Goal: Task Accomplishment & Management: Complete application form

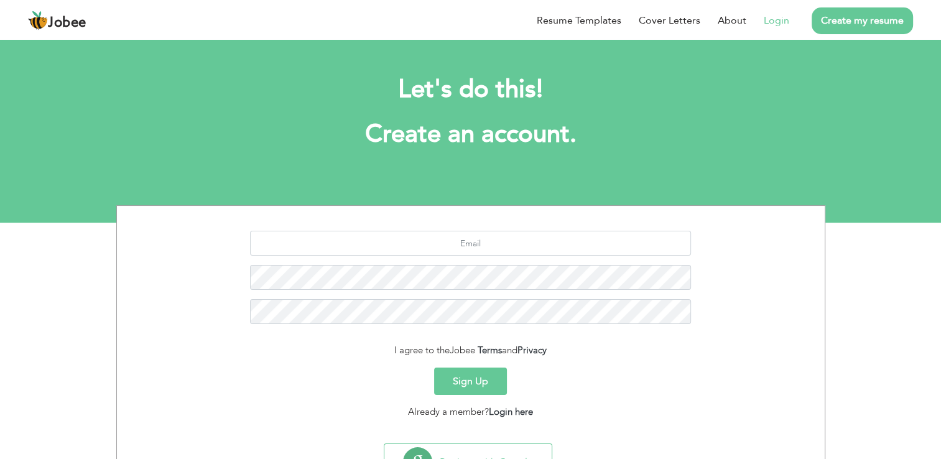
click at [781, 19] on link "Login" at bounding box center [776, 20] width 25 height 15
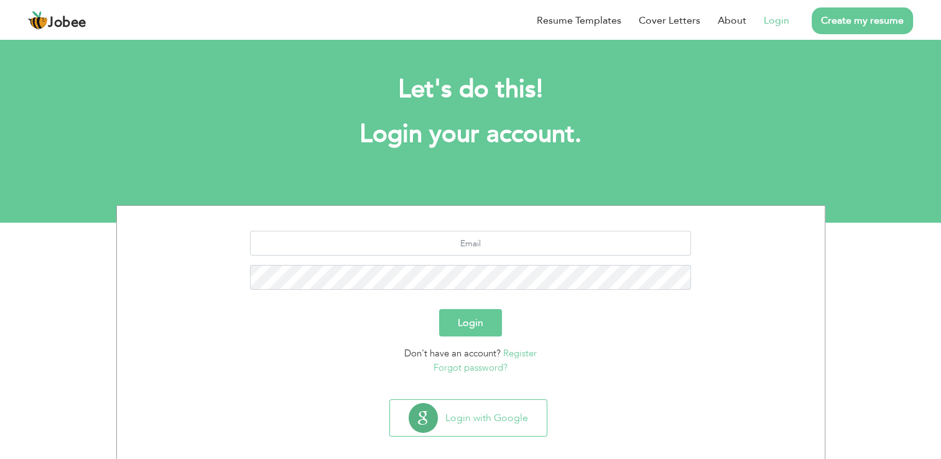
drag, startPoint x: 460, startPoint y: 256, endPoint x: 480, endPoint y: 234, distance: 29.5
click at [480, 234] on div at bounding box center [470, 265] width 689 height 68
click at [480, 234] on input "text" at bounding box center [470, 243] width 441 height 25
type input "noor.saba@gcdpk.com"
click at [468, 318] on button "Login" at bounding box center [470, 322] width 63 height 27
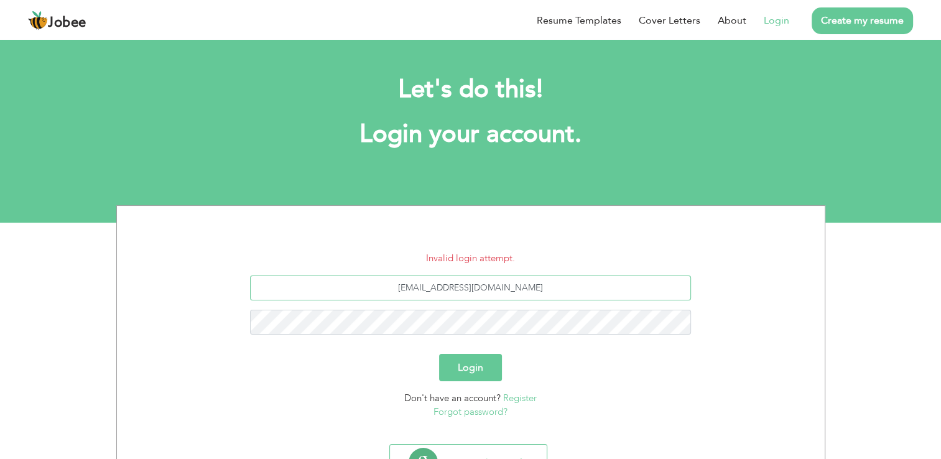
click at [543, 287] on input "noor.saba@gcdpk.com" at bounding box center [470, 287] width 441 height 25
click at [576, 280] on input "noor.saba@gcdpk.com" at bounding box center [470, 287] width 441 height 25
click at [515, 287] on input "noor.saba@gcdpk.com" at bounding box center [470, 287] width 441 height 25
drag, startPoint x: 515, startPoint y: 287, endPoint x: 390, endPoint y: 281, distance: 125.1
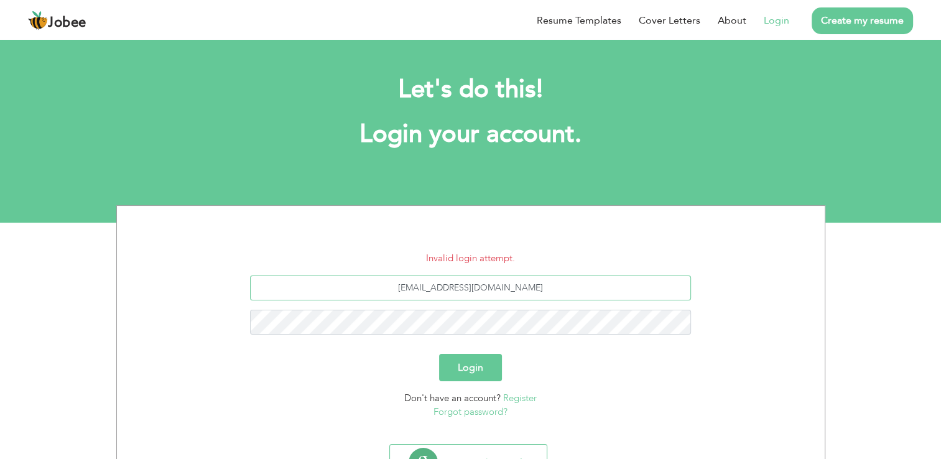
click at [390, 281] on input "noor.saba@gcdpk.com" at bounding box center [470, 287] width 441 height 25
type input "nsaba3889@gmail.com"
click at [439, 354] on button "Login" at bounding box center [470, 367] width 63 height 27
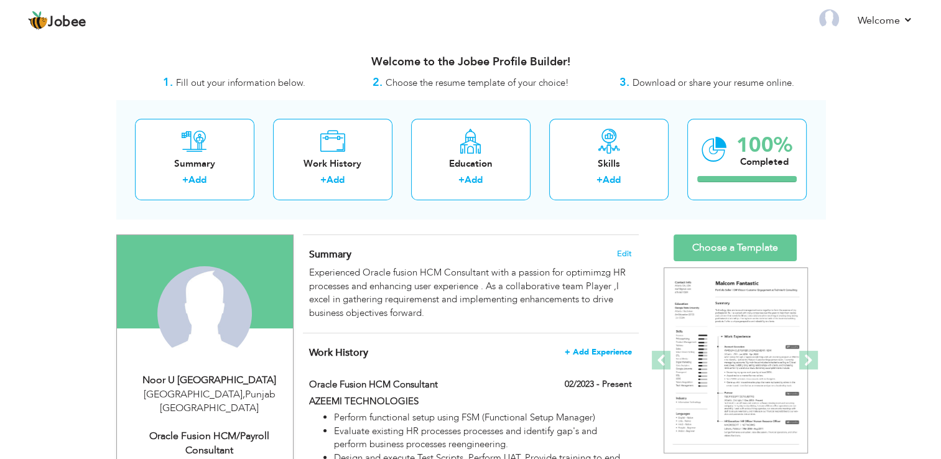
click at [587, 348] on span "+ Add Experience" at bounding box center [598, 352] width 67 height 9
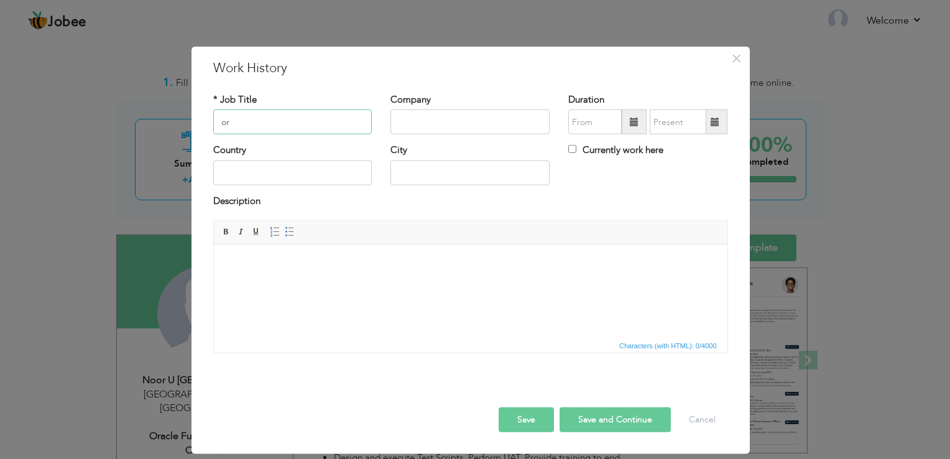
type input "o"
type input "Oracle HCM Functional Consultant"
click at [411, 121] on input "text" at bounding box center [470, 121] width 159 height 25
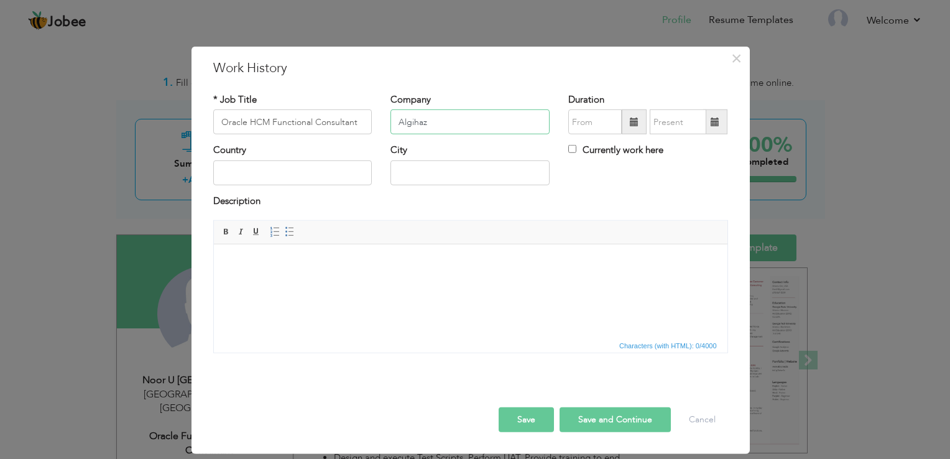
click at [460, 128] on input "Algihaz" at bounding box center [470, 121] width 159 height 25
type input "ALGIHAZ HOLDING"
click at [635, 124] on span at bounding box center [634, 122] width 9 height 9
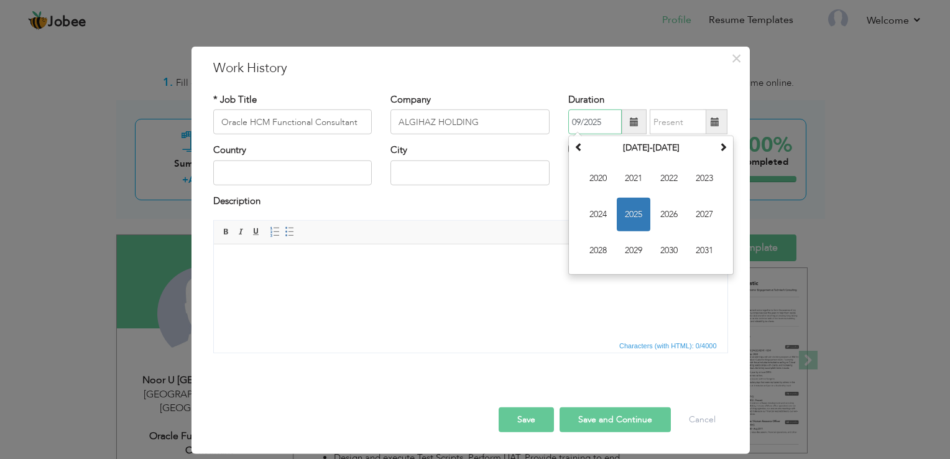
click at [628, 208] on span "2025" at bounding box center [634, 215] width 34 height 34
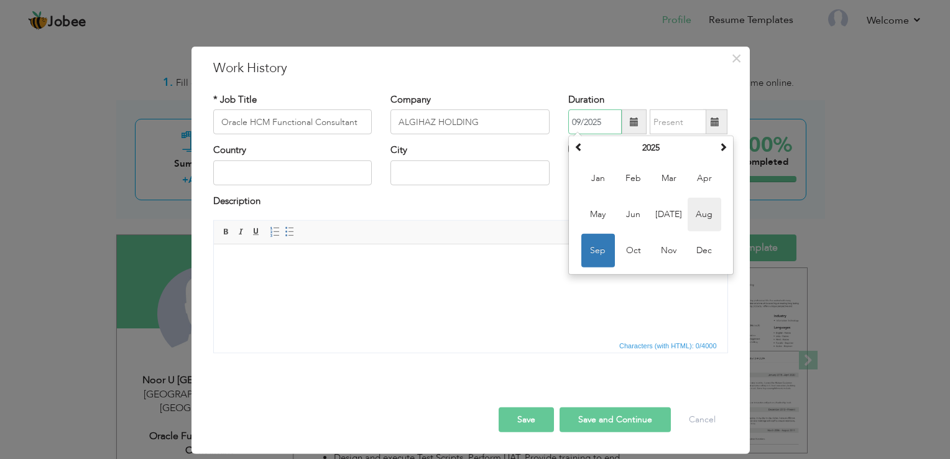
click at [706, 208] on span "Aug" at bounding box center [705, 215] width 34 height 34
type input "08/2025"
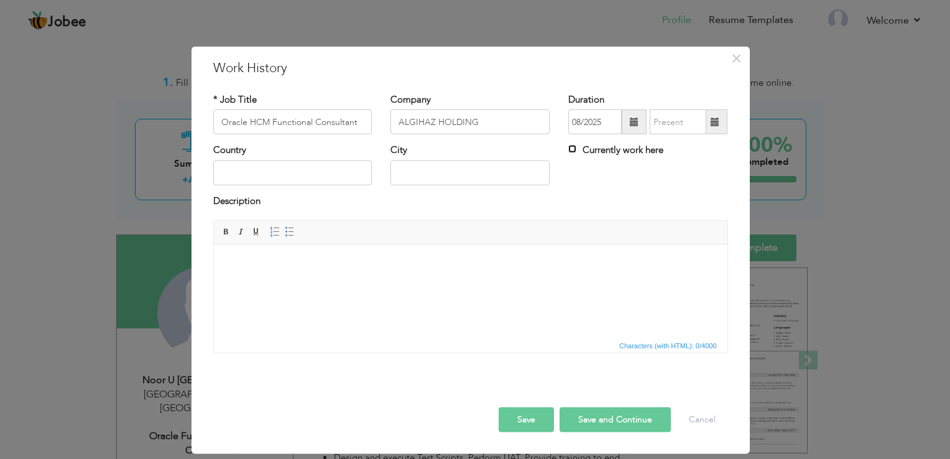
click at [572, 149] on input "Currently work here" at bounding box center [572, 149] width 8 height 8
checkbox input "true"
click at [296, 180] on input "text" at bounding box center [292, 172] width 159 height 25
type input "[GEOGRAPHIC_DATA]"
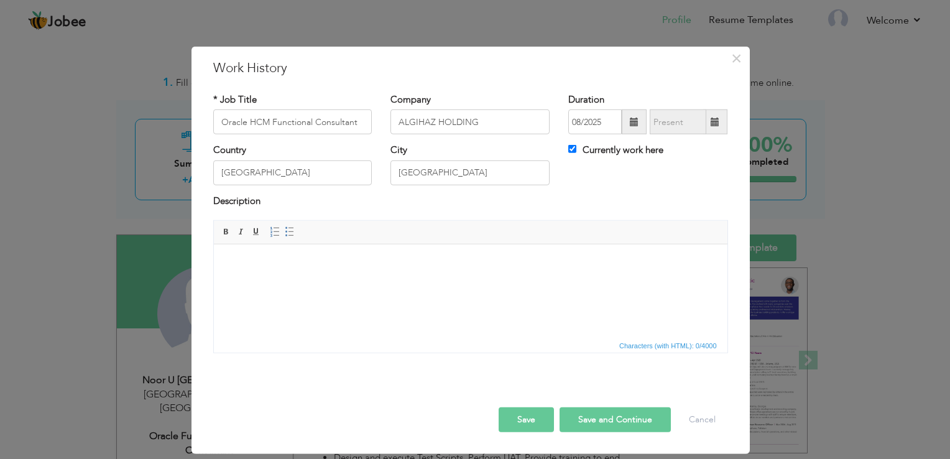
click at [438, 342] on span "Characters (with HTML): 0/4000" at bounding box center [471, 345] width 514 height 15
click at [540, 422] on button "Save" at bounding box center [526, 419] width 55 height 25
click at [603, 420] on button "Save and Continue" at bounding box center [615, 419] width 111 height 25
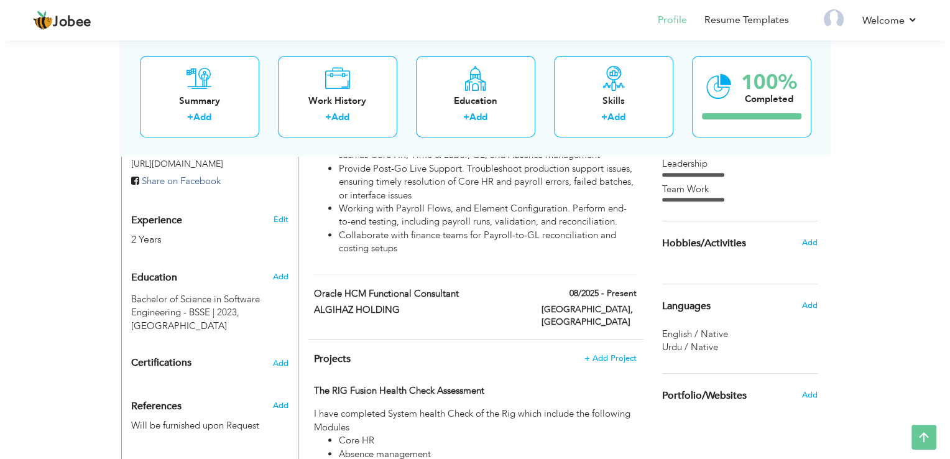
scroll to position [460, 0]
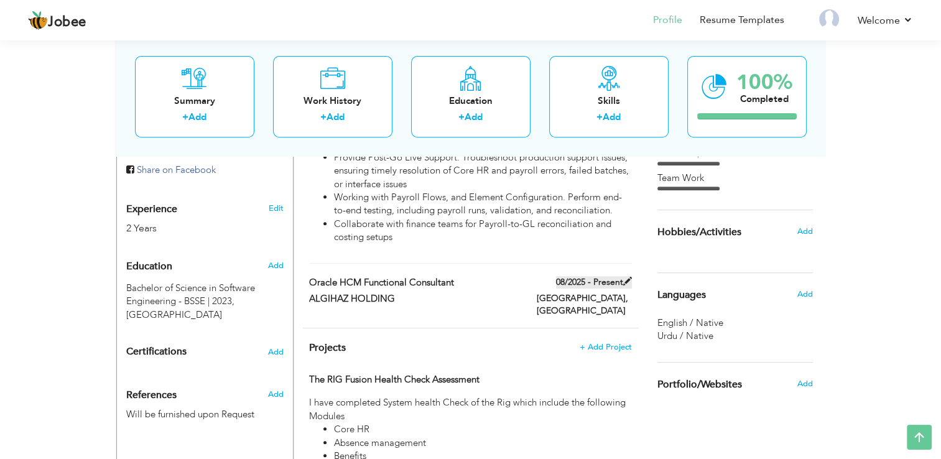
click at [621, 280] on label "08/2025 - Present" at bounding box center [594, 282] width 76 height 12
type input "Oracle HCM Functional Consultant"
type input "ALGIHAZ HOLDING"
type input "08/2025"
type input "[GEOGRAPHIC_DATA]"
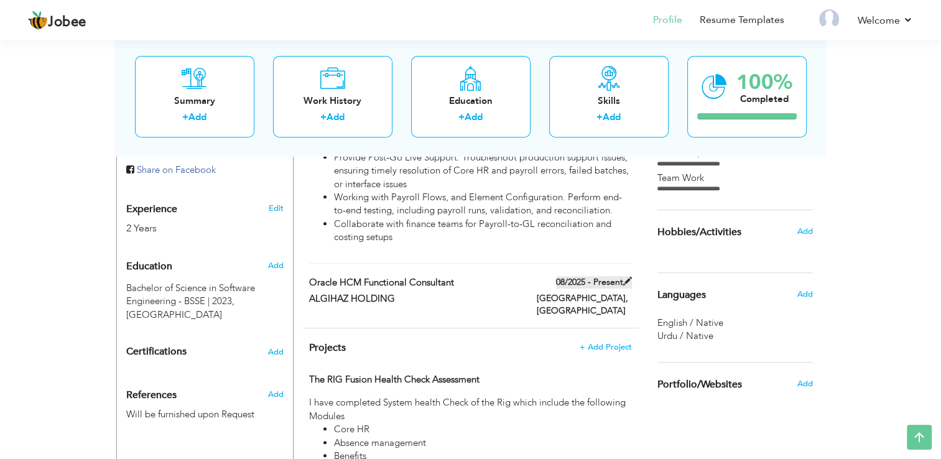
type input "[GEOGRAPHIC_DATA]"
checkbox input "true"
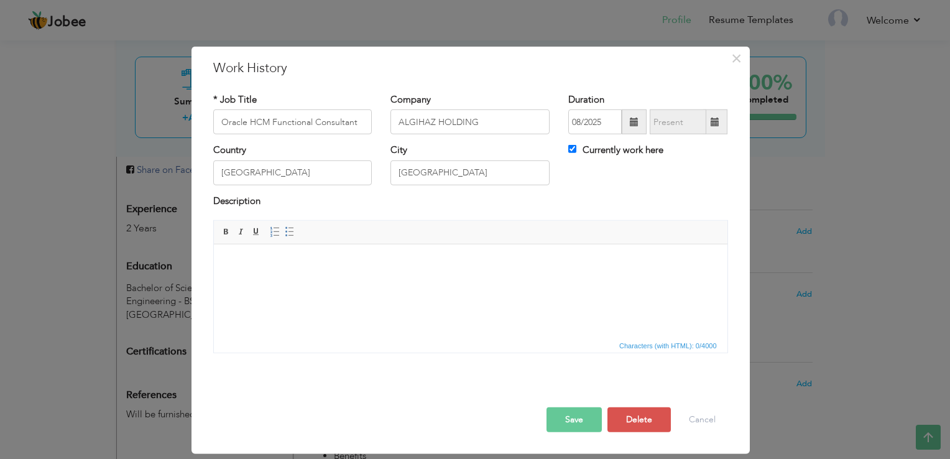
click at [399, 259] on body at bounding box center [470, 263] width 489 height 13
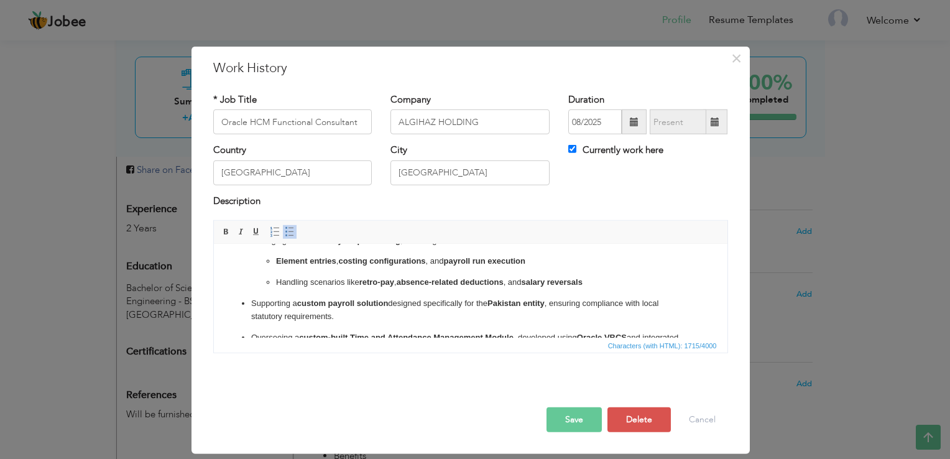
scroll to position [0, 0]
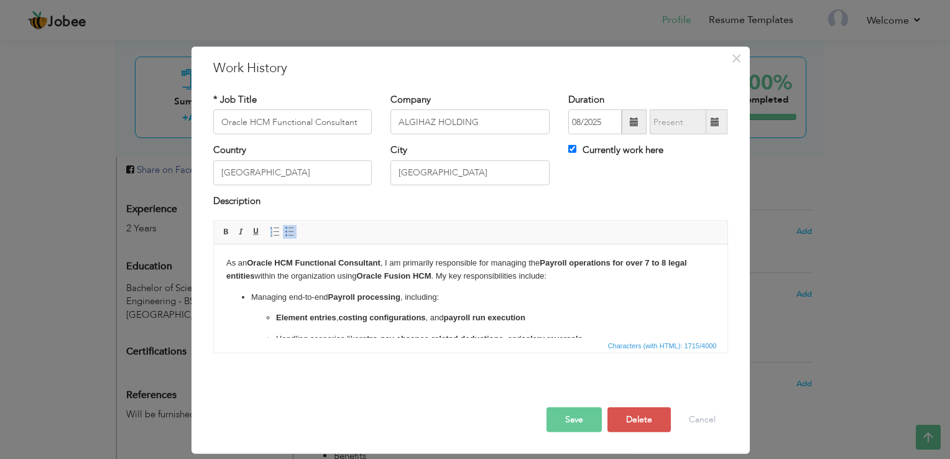
drag, startPoint x: 721, startPoint y: 277, endPoint x: 941, endPoint y: 487, distance: 303.9
click at [439, 277] on p "As an Oracle HCM Functional Consultant , I am primarily responsible for managin…" at bounding box center [470, 270] width 489 height 26
click at [264, 320] on ul "Element entries , costing configurations , and payroll run execution Handling s…" at bounding box center [470, 329] width 439 height 34
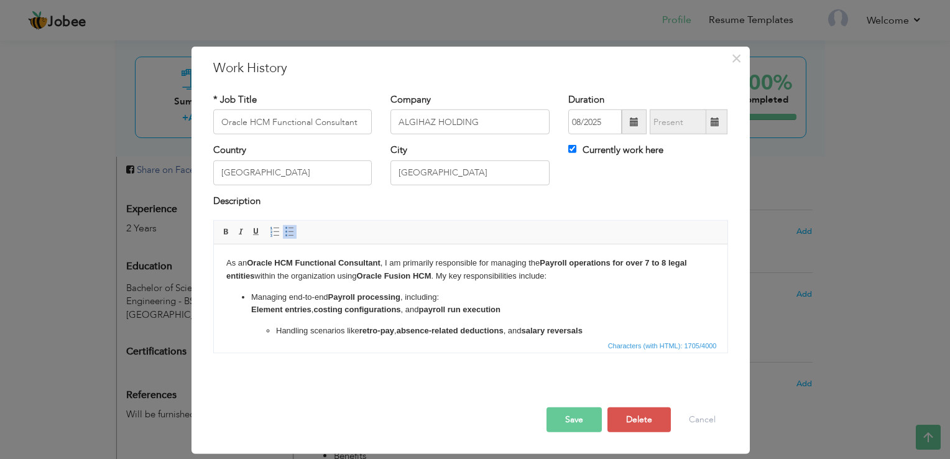
click at [249, 300] on ul "Managing end-to-end Payroll processing , including: ​​​​​​​ Element entries , c…" at bounding box center [470, 414] width 489 height 246
click at [248, 305] on ul "Managing end-to-end Payroll processing , including: Element entries , costing c…" at bounding box center [470, 414] width 489 height 246
click at [286, 229] on span at bounding box center [290, 232] width 10 height 10
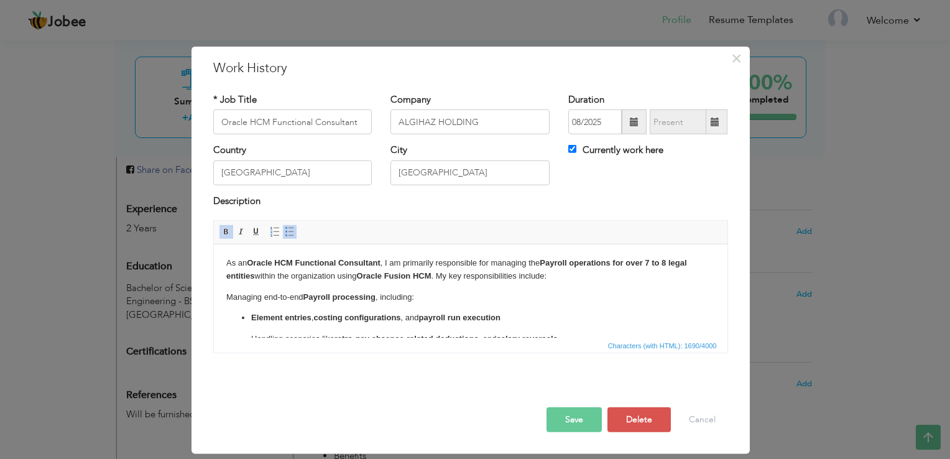
click at [286, 229] on span at bounding box center [290, 232] width 10 height 10
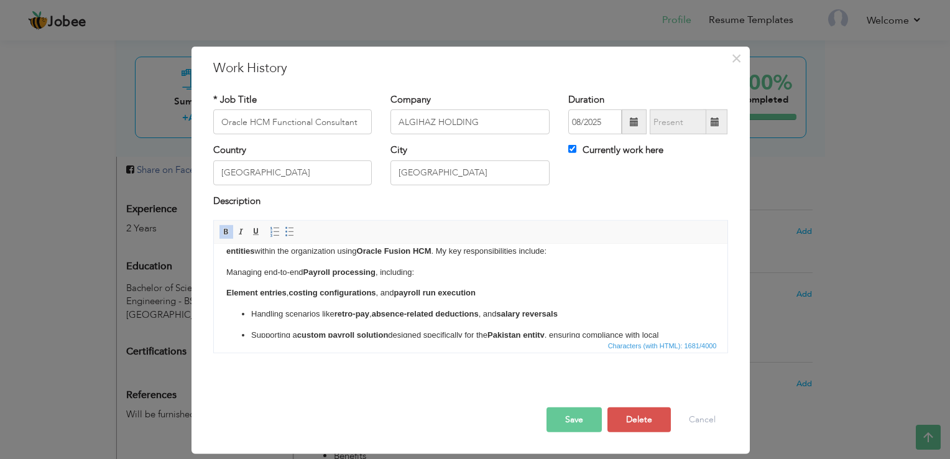
scroll to position [50, 0]
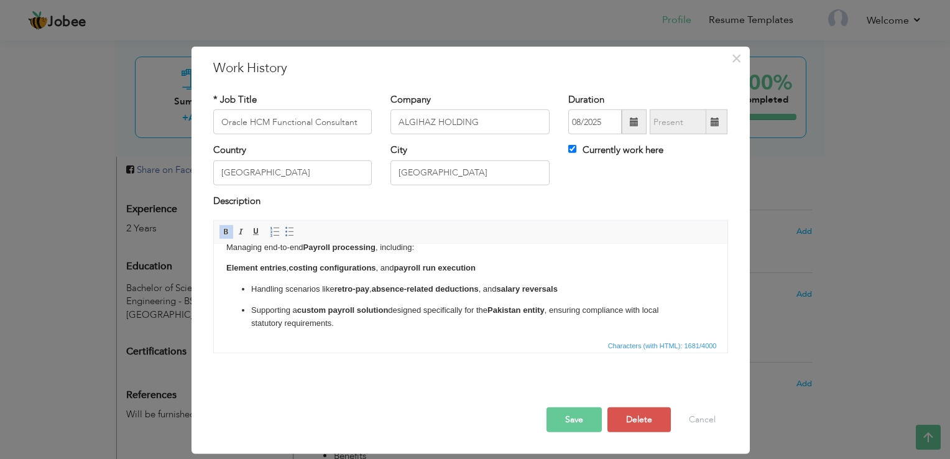
click at [251, 291] on p "Handling scenarios like retro-pay , absence-related deductions , and salary rev…" at bounding box center [470, 289] width 439 height 13
click at [249, 307] on ul "Supporting a custom payroll solution designed specifically for the Pakistan ent…" at bounding box center [470, 399] width 489 height 191
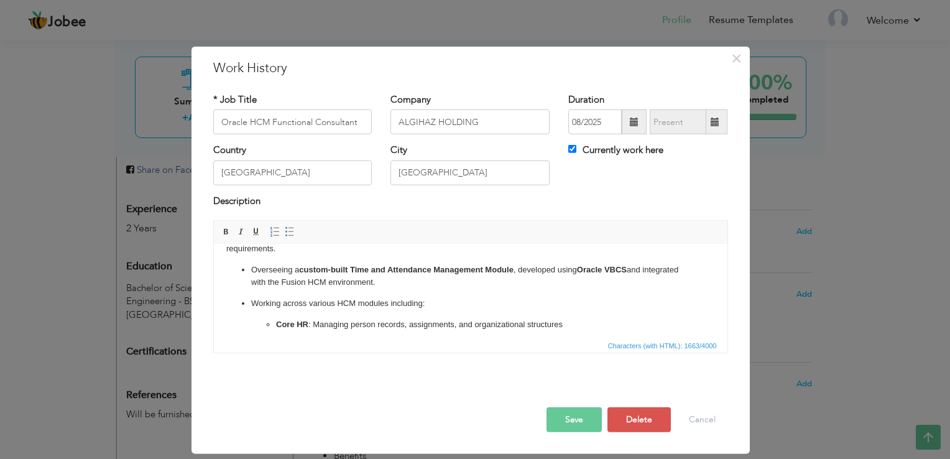
scroll to position [149, 0]
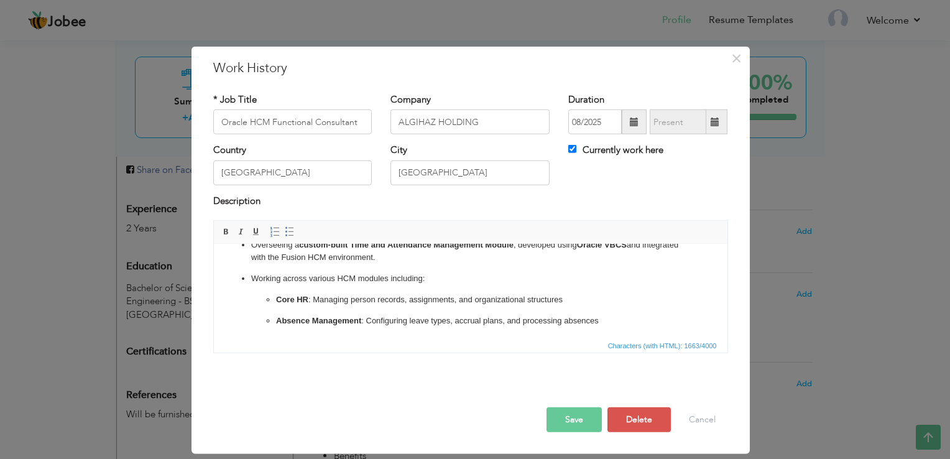
click at [252, 247] on p "Overseeing a custom-built Time and Attendance Management Module , developed usi…" at bounding box center [470, 252] width 439 height 26
click at [248, 277] on ul "Working across various HCM modules including: Core HR : Managing person records…" at bounding box center [470, 333] width 489 height 123
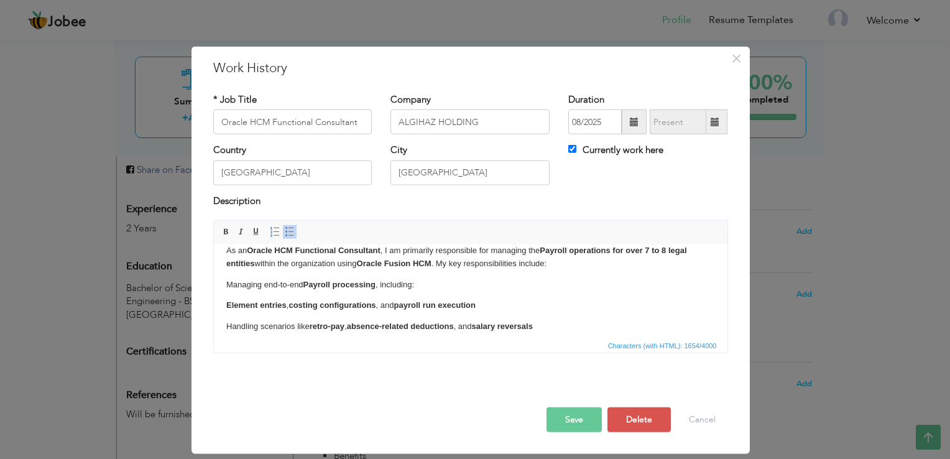
scroll to position [0, 0]
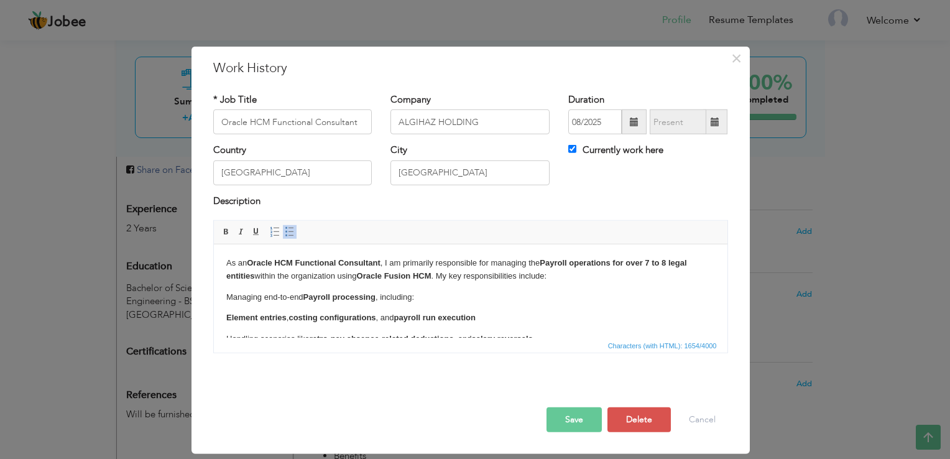
drag, startPoint x: 320, startPoint y: 255, endPoint x: 215, endPoint y: 313, distance: 119.4
click at [215, 313] on html "As an Oracle HCM Functional Consultant , I am primarily responsible for managin…" at bounding box center [470, 400] width 514 height 313
click at [285, 234] on span at bounding box center [290, 232] width 10 height 10
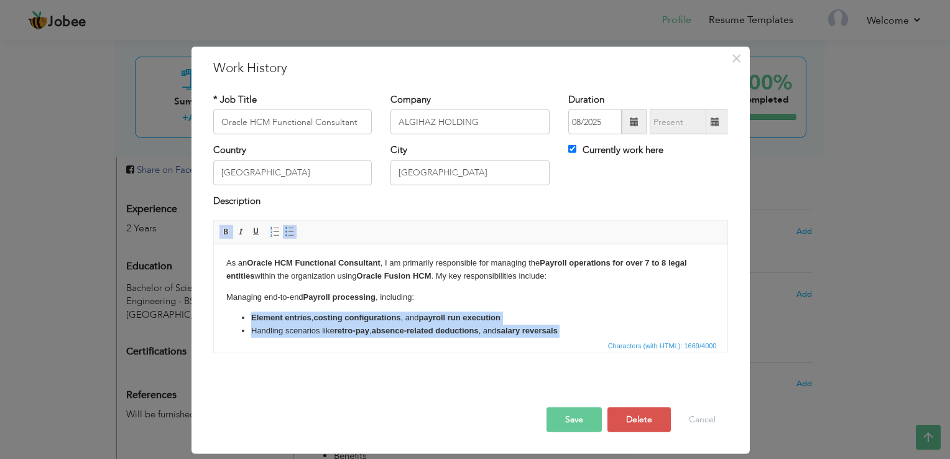
click at [225, 230] on span at bounding box center [226, 232] width 10 height 10
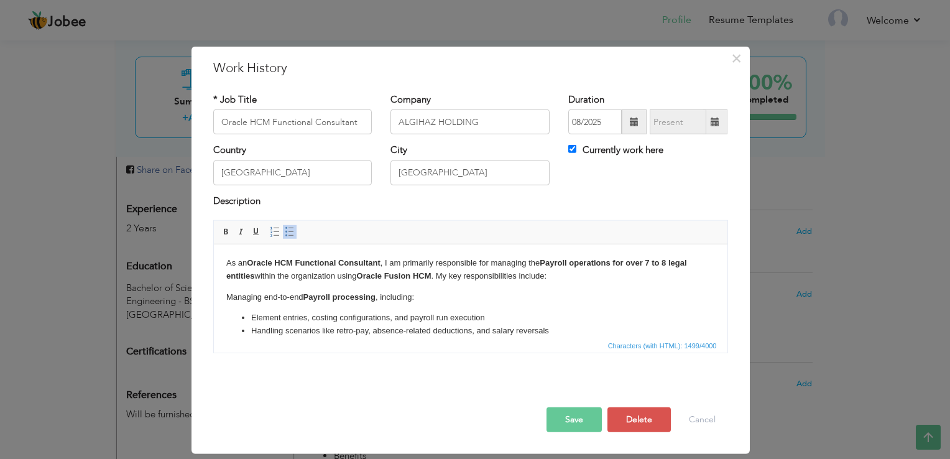
click at [593, 302] on p "Managing end-to-end Payroll processing , including:" at bounding box center [470, 297] width 489 height 13
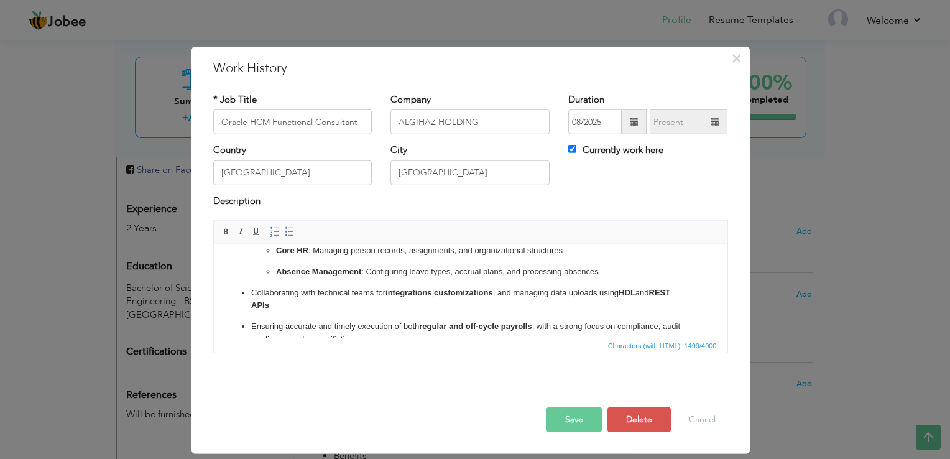
scroll to position [195, 0]
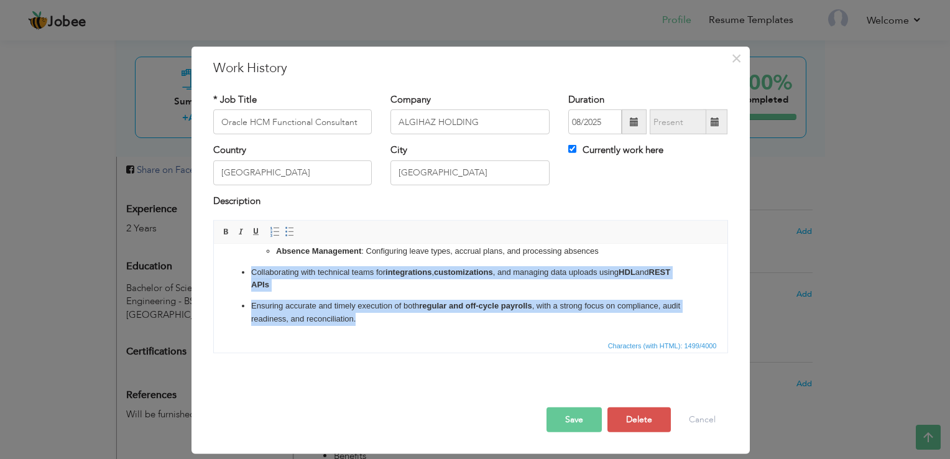
drag, startPoint x: 384, startPoint y: 321, endPoint x: 243, endPoint y: 272, distance: 149.5
click at [243, 272] on ul "Element entries, costing configurations, and payroll run execution Handling sce…" at bounding box center [470, 221] width 489 height 208
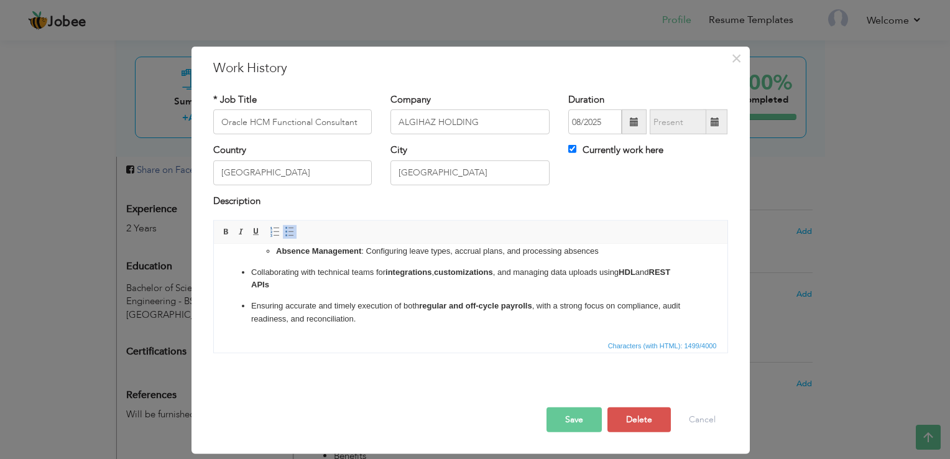
click at [245, 272] on ul "Element entries, costing configurations, and payroll run execution Handling sce…" at bounding box center [470, 221] width 489 height 208
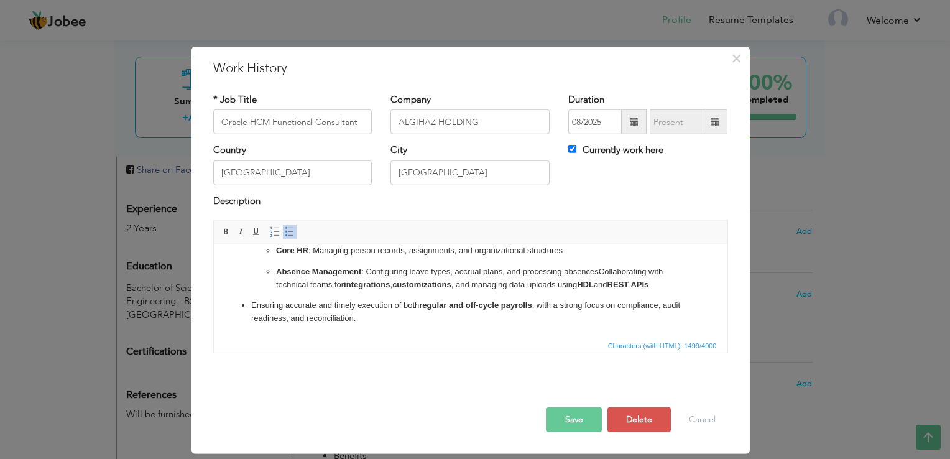
scroll to position [187, 0]
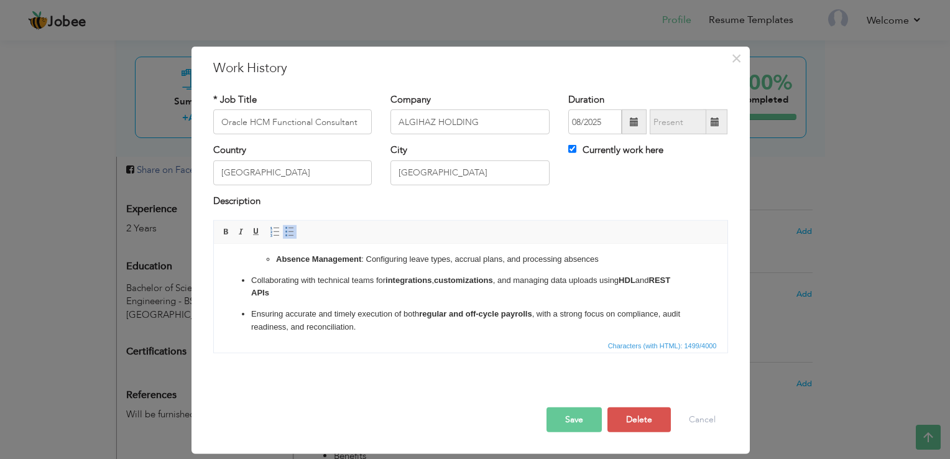
click at [367, 328] on p "Ensuring accurate and timely execution of both regular and off-cycle payrolls ,…" at bounding box center [470, 321] width 439 height 26
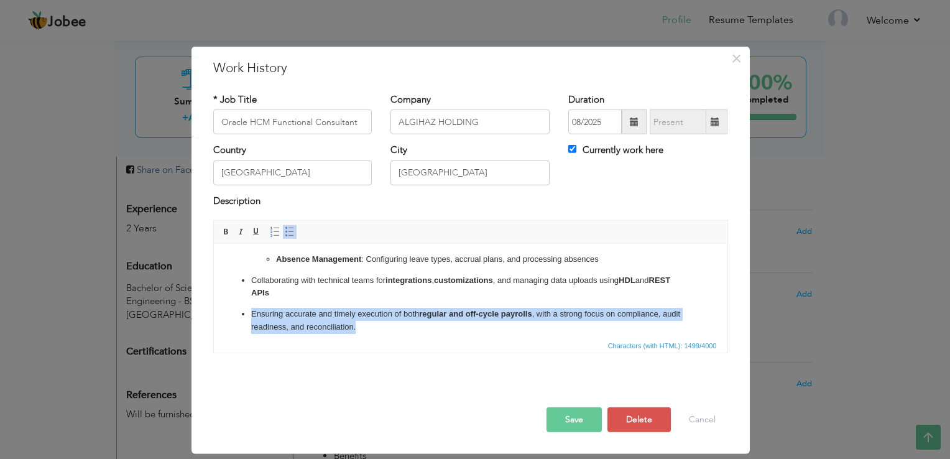
click at [367, 328] on p "Ensuring accurate and timely execution of both regular and off-cycle payrolls ,…" at bounding box center [470, 321] width 439 height 26
click at [377, 328] on p "Ensuring accurate and timely execution of both regular and off-cycle payrolls ,…" at bounding box center [470, 321] width 439 height 26
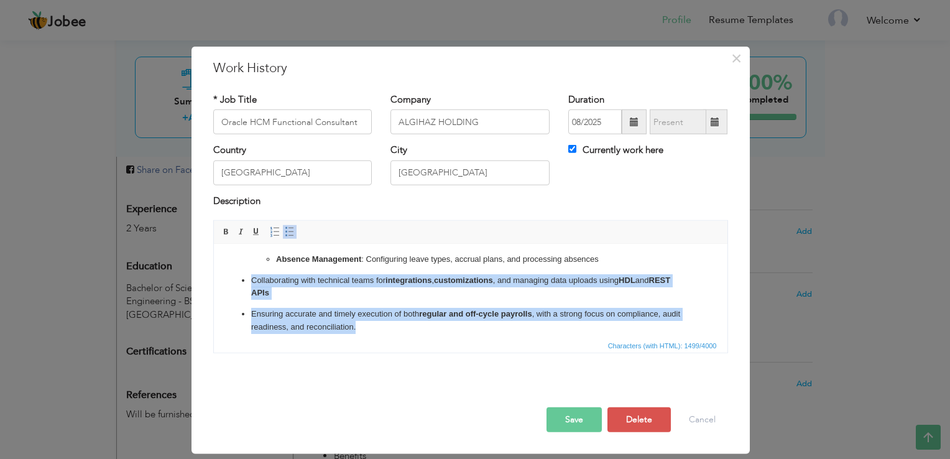
drag, startPoint x: 377, startPoint y: 328, endPoint x: 234, endPoint y: 279, distance: 151.2
click at [234, 279] on ul "Element entries, costing configurations, and payroll run execution Handling sce…" at bounding box center [470, 229] width 489 height 208
click at [228, 229] on span at bounding box center [226, 232] width 10 height 10
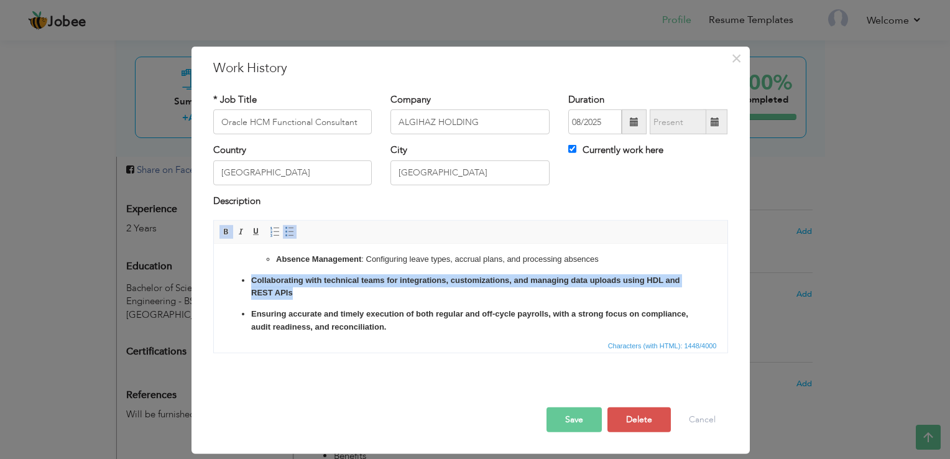
click at [228, 229] on span at bounding box center [226, 232] width 10 height 10
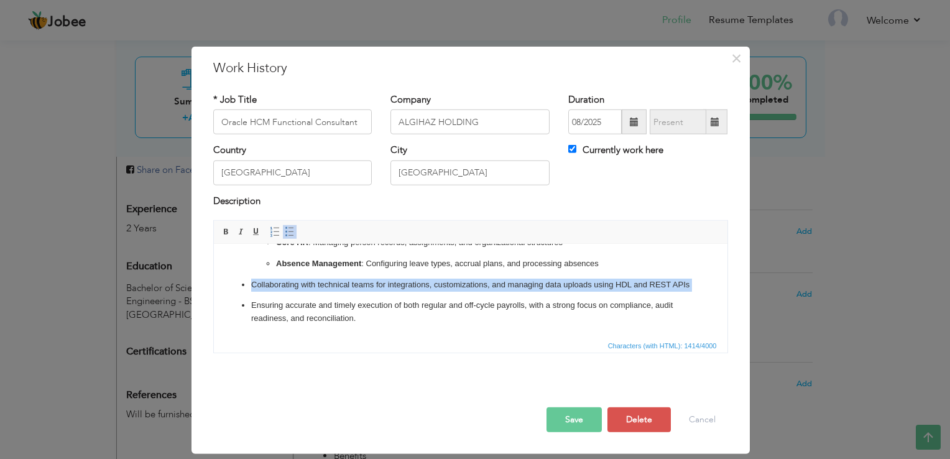
click at [323, 292] on p "Collaborating with technical teams for integrations, customizations, and managi…" at bounding box center [470, 285] width 439 height 13
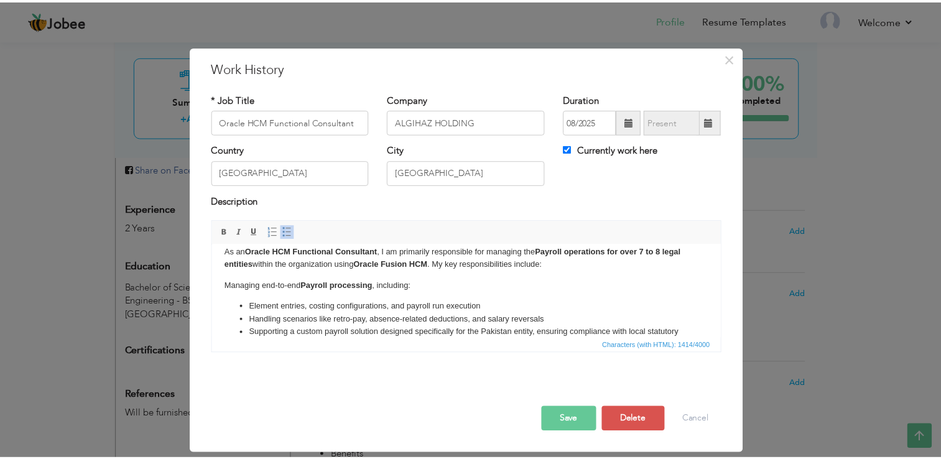
scroll to position [0, 0]
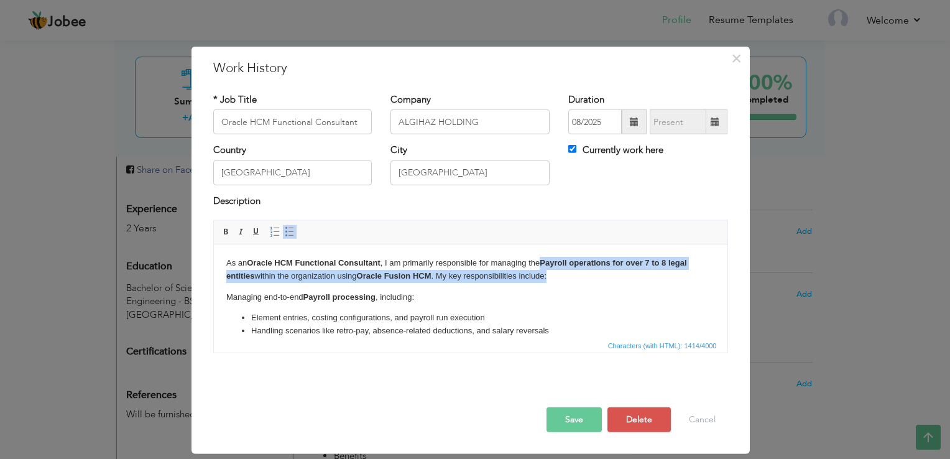
drag, startPoint x: 544, startPoint y: 261, endPoint x: 678, endPoint y: 272, distance: 134.2
click at [678, 272] on p "As an Oracle HCM Functional Consultant , I am primarily responsible for managin…" at bounding box center [470, 270] width 489 height 26
click at [226, 232] on span at bounding box center [226, 232] width 10 height 10
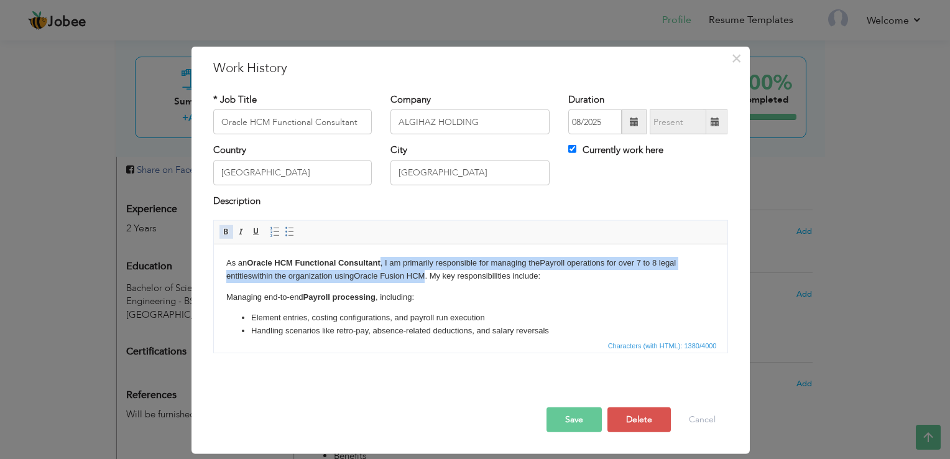
click at [226, 232] on span at bounding box center [226, 232] width 10 height 10
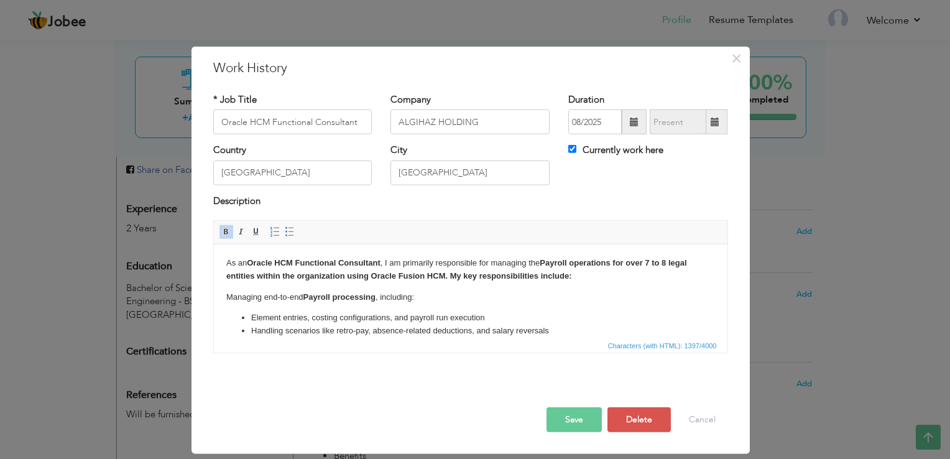
click at [226, 232] on span at bounding box center [226, 232] width 10 height 10
click at [566, 315] on li "Element entries, costing configurations, and payroll run execution" at bounding box center [470, 318] width 439 height 13
drag, startPoint x: 382, startPoint y: 298, endPoint x: 304, endPoint y: 294, distance: 77.8
click at [304, 294] on p "Managing end-to-end Payroll processing , including:" at bounding box center [470, 297] width 489 height 13
click at [224, 232] on span at bounding box center [226, 232] width 10 height 10
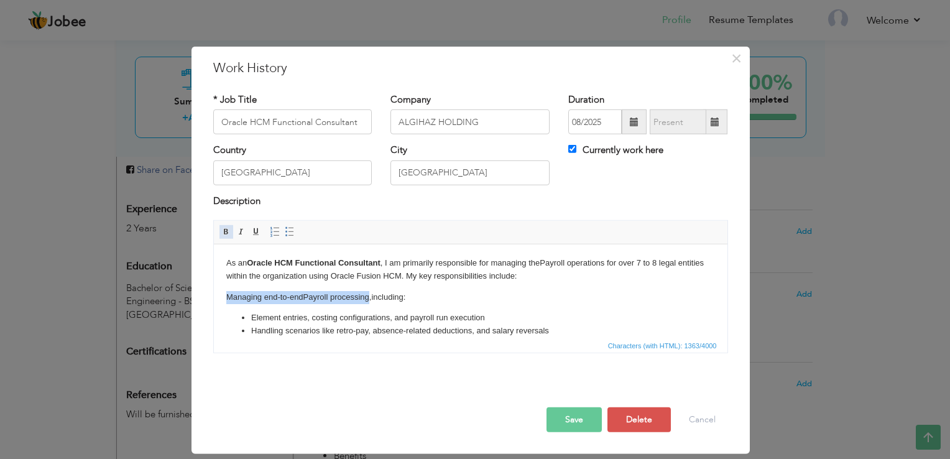
click at [224, 232] on span at bounding box center [226, 232] width 10 height 10
click at [224, 231] on span at bounding box center [226, 232] width 10 height 10
click at [566, 424] on button "Save" at bounding box center [574, 419] width 55 height 25
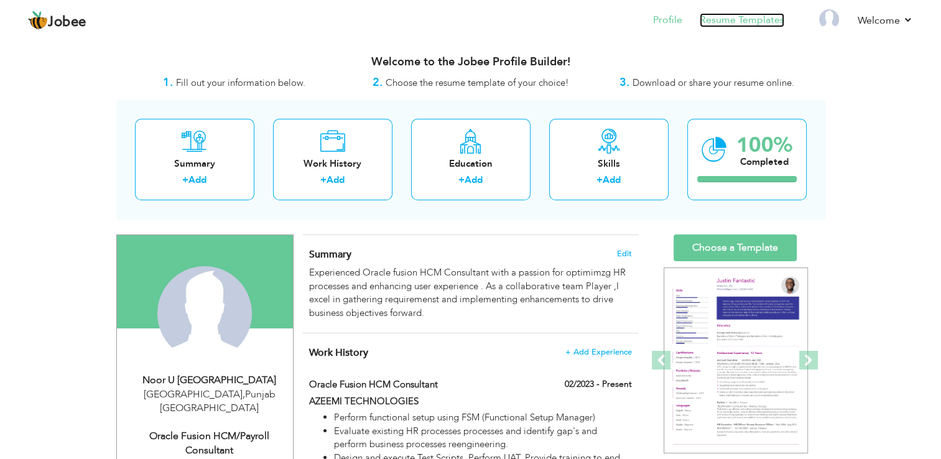
click at [754, 23] on link "Resume Templates" at bounding box center [742, 20] width 85 height 14
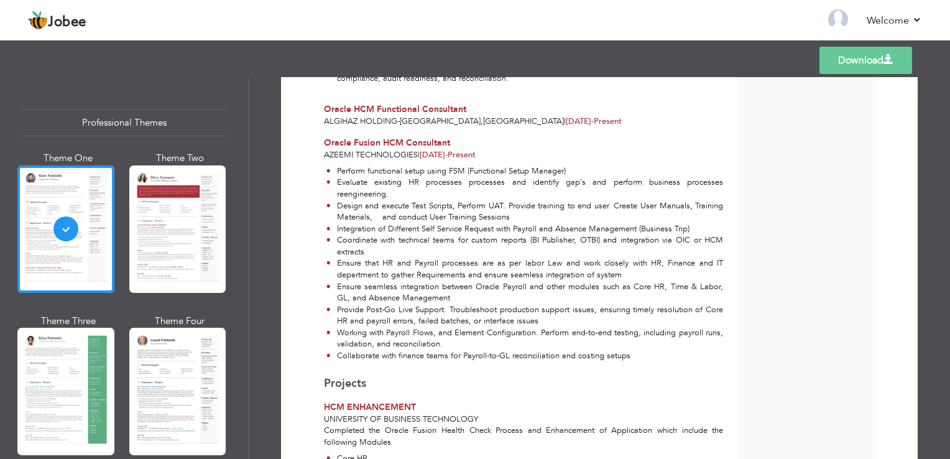
scroll to position [1078, 0]
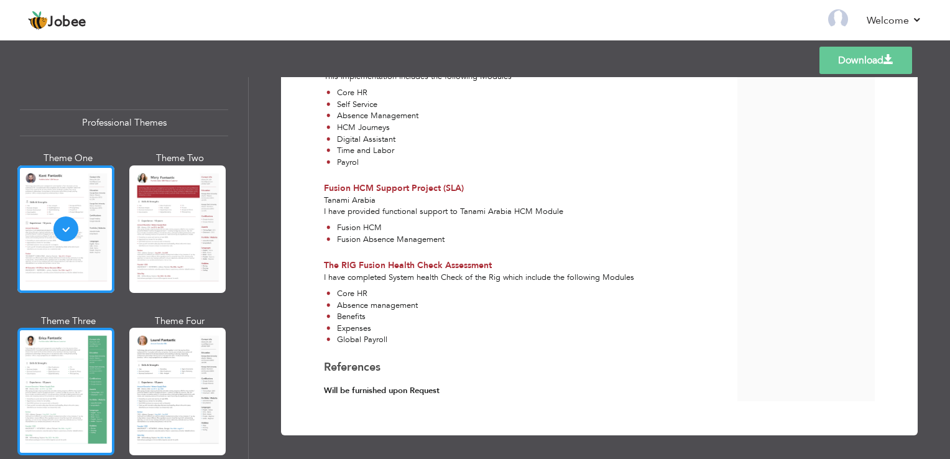
click at [63, 412] on div at bounding box center [65, 391] width 97 height 127
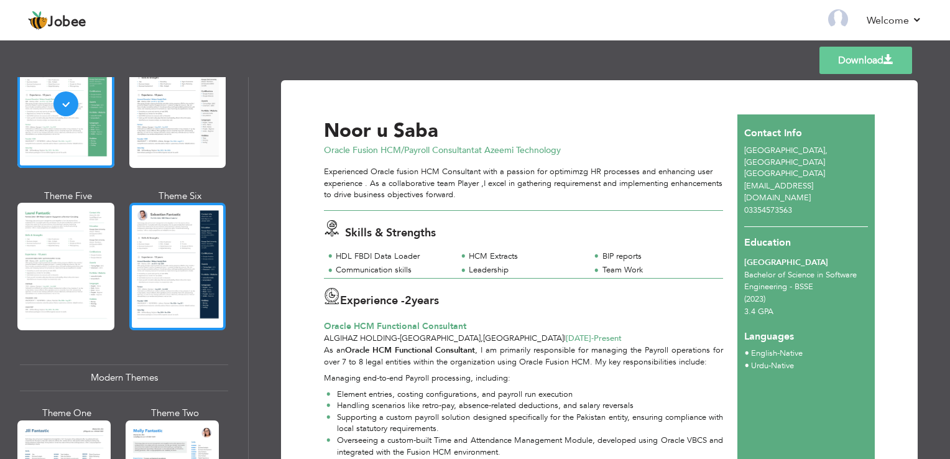
scroll to position [410, 0]
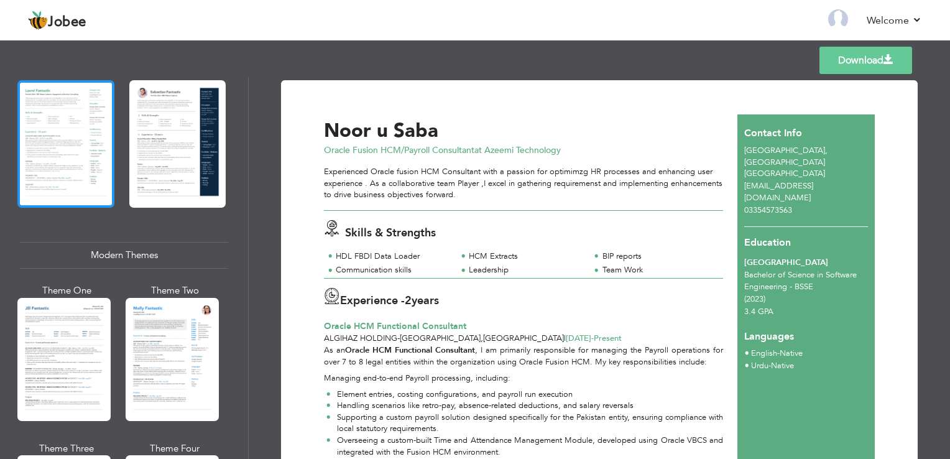
click at [70, 134] on div at bounding box center [65, 143] width 97 height 127
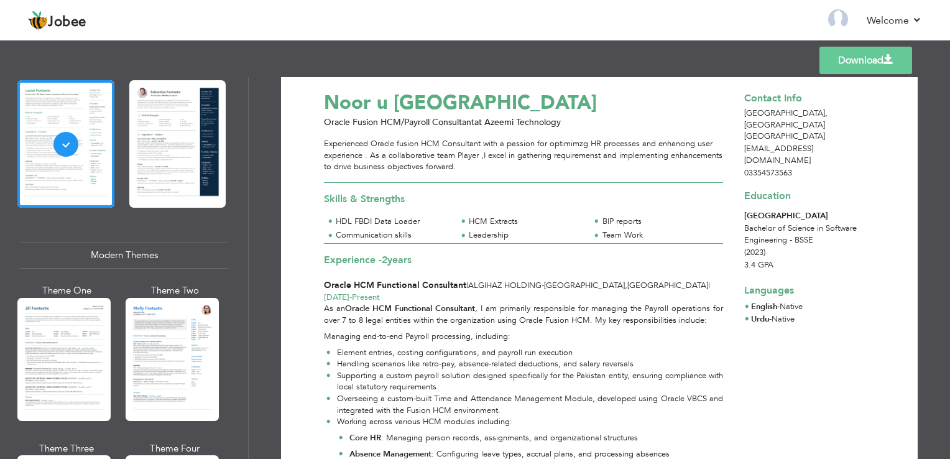
scroll to position [0, 0]
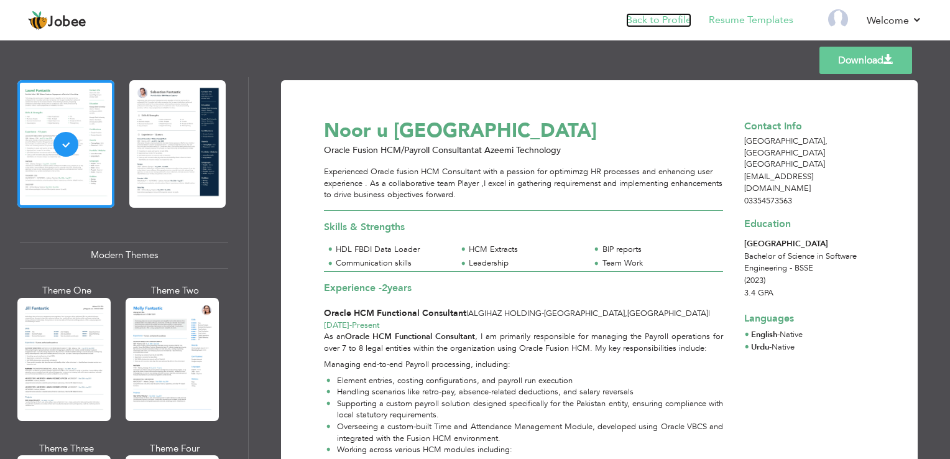
click at [674, 24] on link "Back to Profile" at bounding box center [658, 20] width 65 height 14
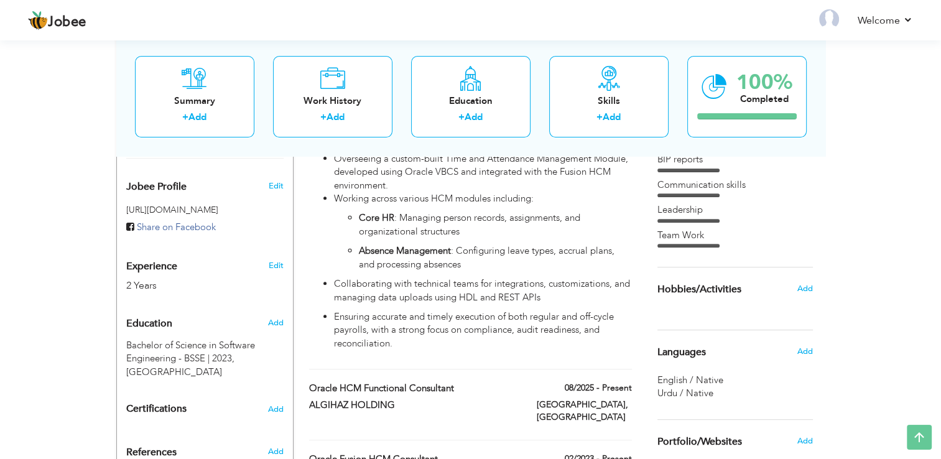
scroll to position [405, 0]
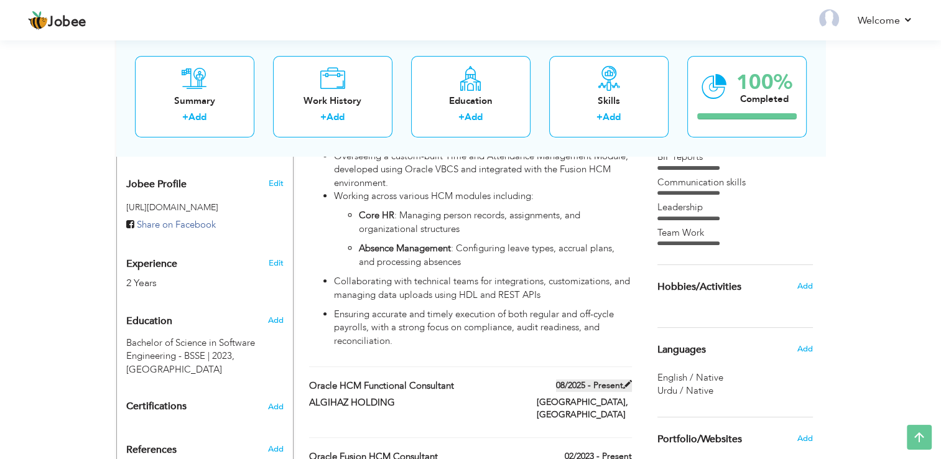
click at [626, 380] on span at bounding box center [627, 384] width 9 height 9
type input "Oracle HCM Functional Consultant"
type input "ALGIHAZ HOLDING"
type input "08/2025"
type input "[GEOGRAPHIC_DATA]"
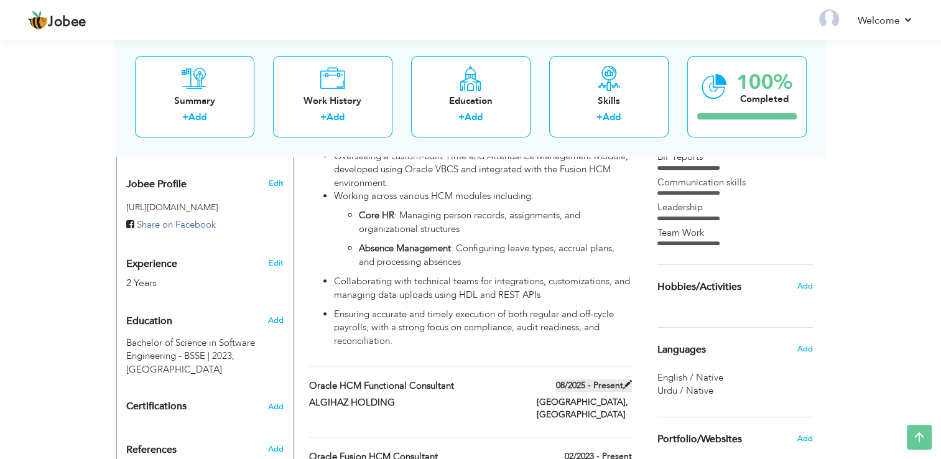
type input "[GEOGRAPHIC_DATA]"
checkbox input "true"
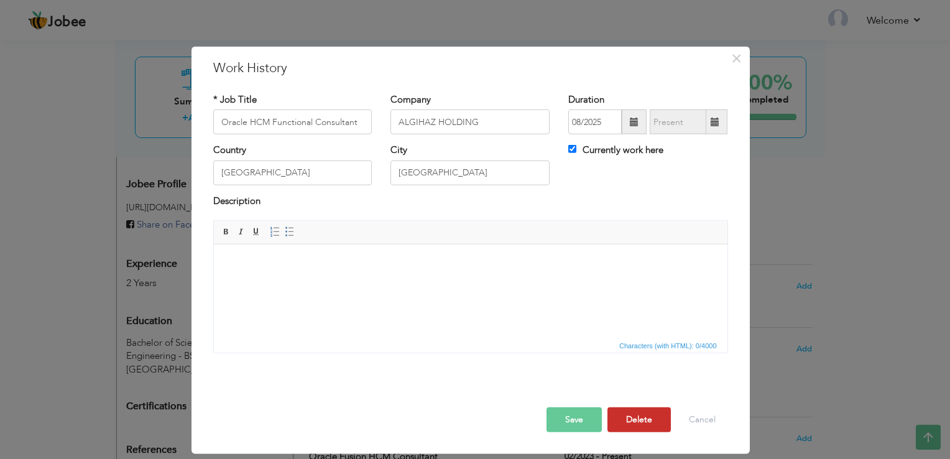
click at [634, 412] on button "Delete" at bounding box center [639, 419] width 63 height 25
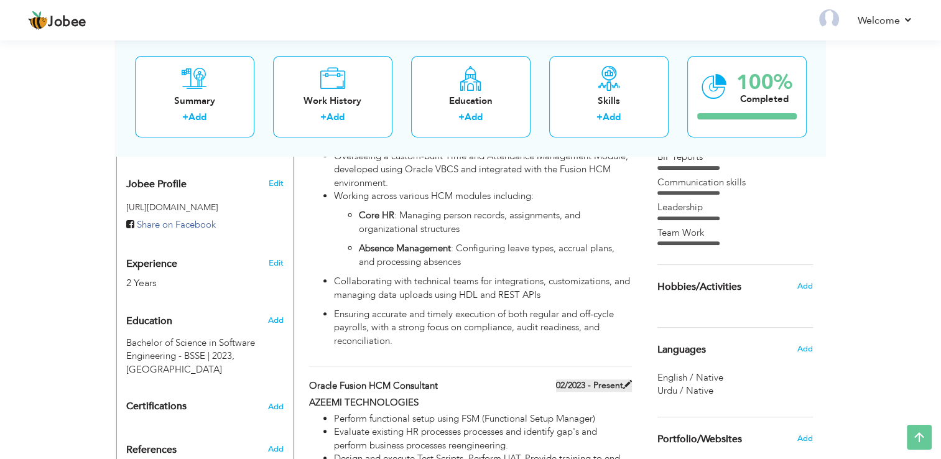
click at [596, 379] on label "02/2023 - Present" at bounding box center [594, 385] width 76 height 12
type input "Oracle Fusion HCM Consultant"
type input "AZEEMI TECHNOLOGIES"
type input "02/2023"
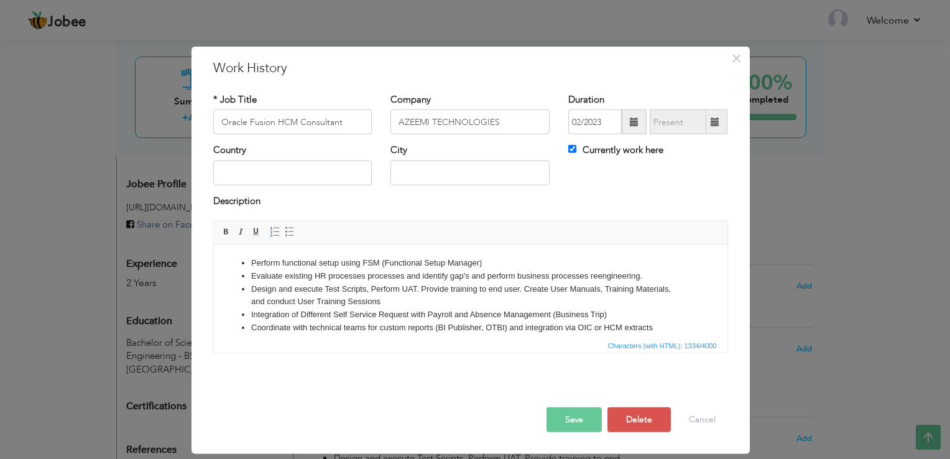
click at [585, 153] on label "Currently work here" at bounding box center [615, 150] width 95 height 13
click at [576, 153] on input "Currently work here" at bounding box center [572, 149] width 8 height 8
checkbox input "false"
click at [709, 121] on span at bounding box center [715, 121] width 24 height 25
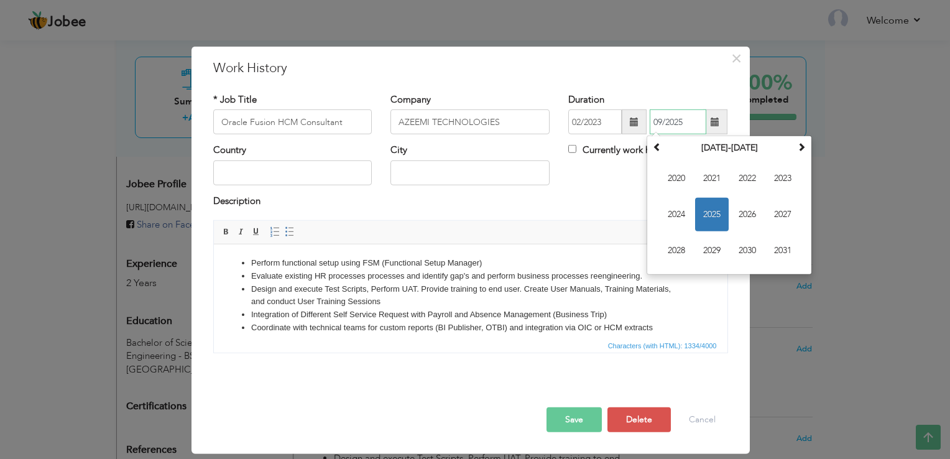
click at [713, 203] on span "2025" at bounding box center [712, 215] width 34 height 34
click at [755, 215] on span "Jul" at bounding box center [748, 215] width 34 height 34
type input "07/2025"
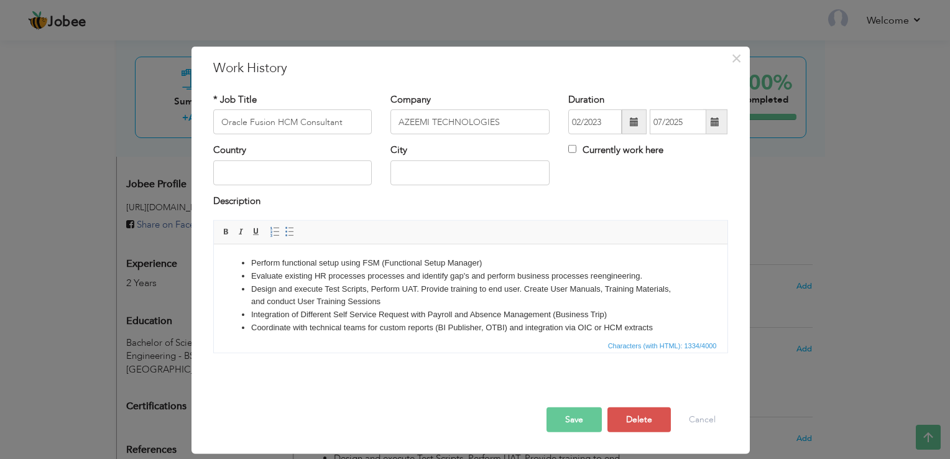
click at [578, 415] on button "Save" at bounding box center [574, 419] width 55 height 25
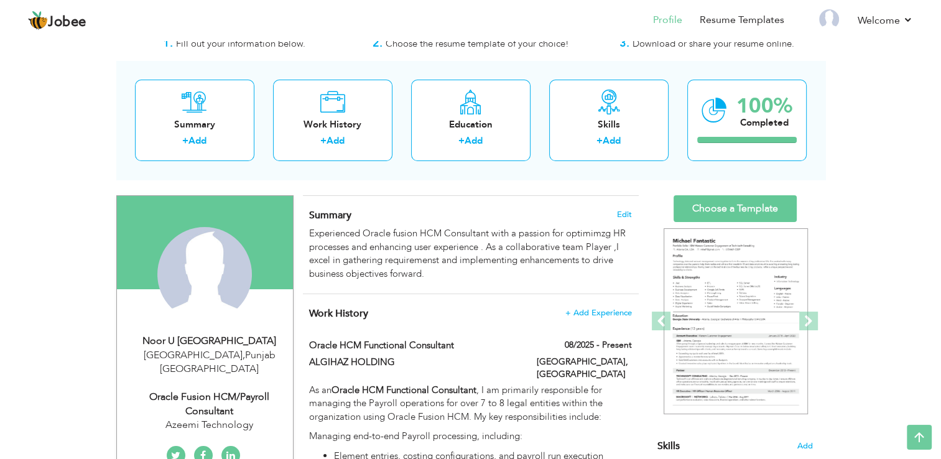
scroll to position [0, 0]
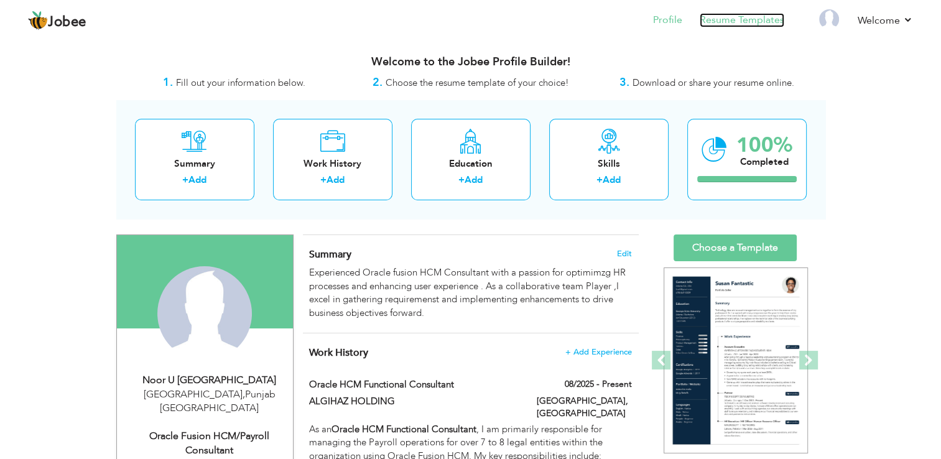
click at [713, 18] on link "Resume Templates" at bounding box center [742, 20] width 85 height 14
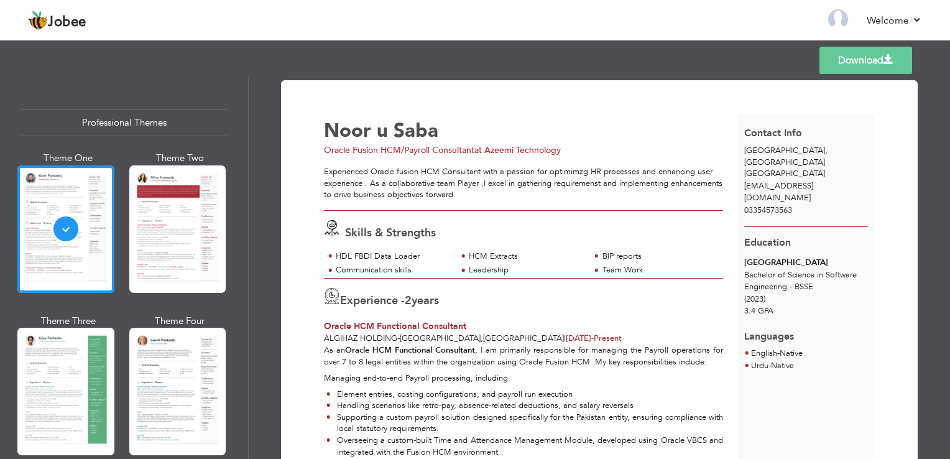
drag, startPoint x: 243, startPoint y: 116, endPoint x: 244, endPoint y: 143, distance: 27.4
click at [244, 143] on div "Professional Themes Theme One Theme Two Theme Three Theme Six" at bounding box center [124, 268] width 248 height 382
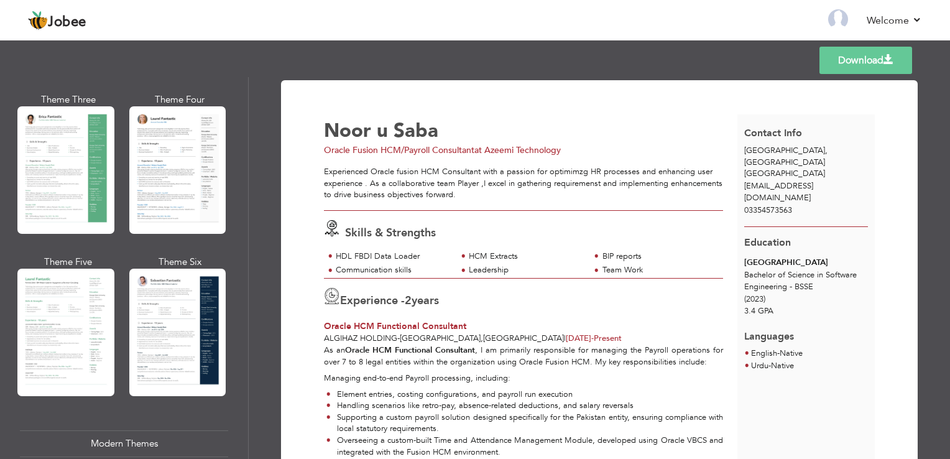
scroll to position [218, 0]
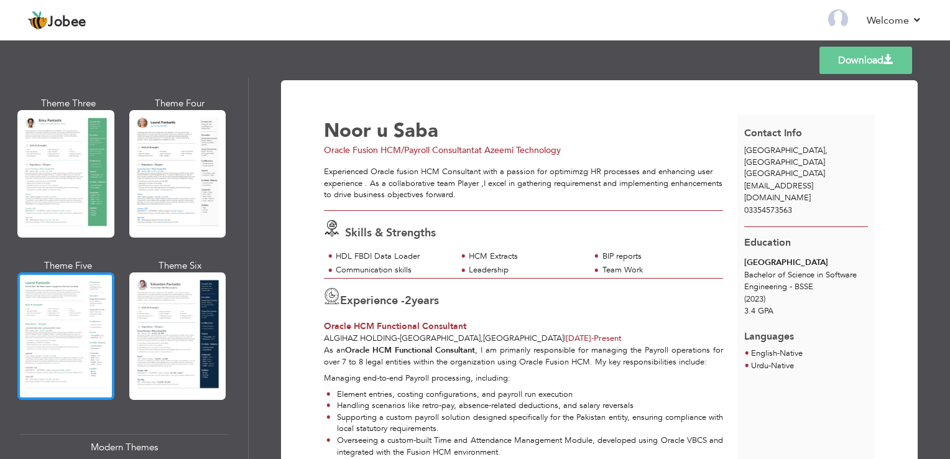
click at [93, 306] on div at bounding box center [65, 335] width 97 height 127
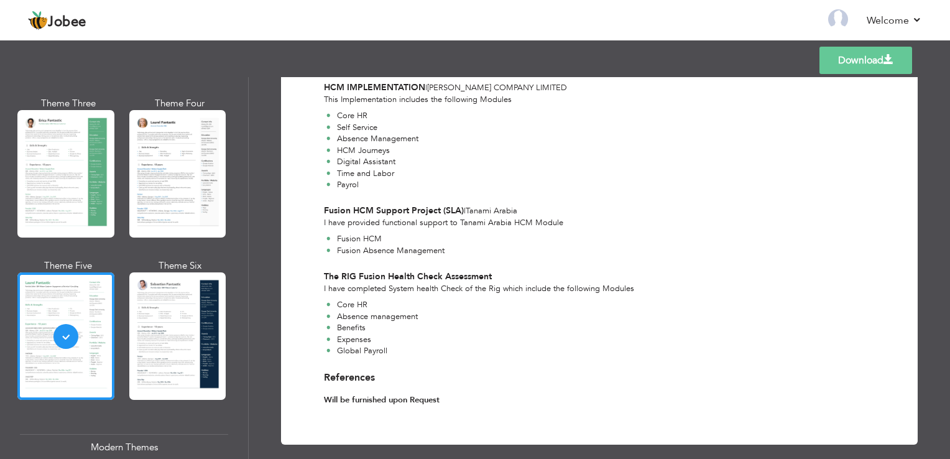
scroll to position [0, 0]
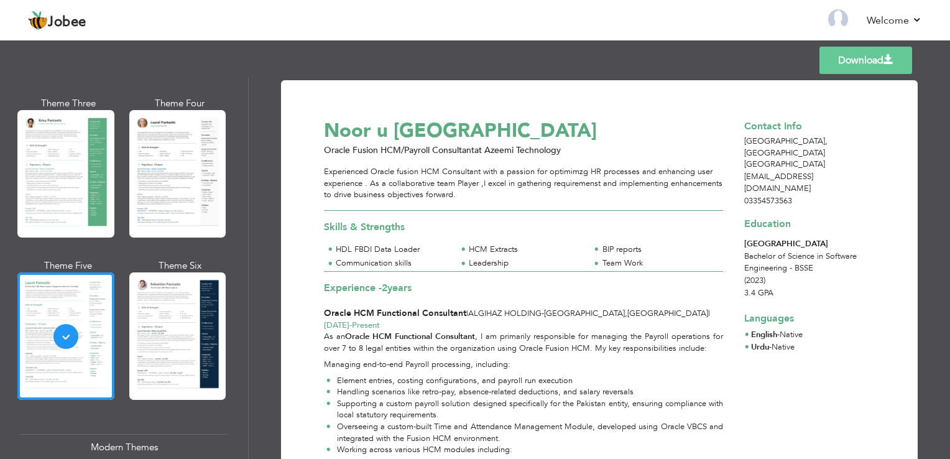
click at [860, 63] on link "Download" at bounding box center [866, 60] width 93 height 27
